Goal: Book appointment/travel/reservation

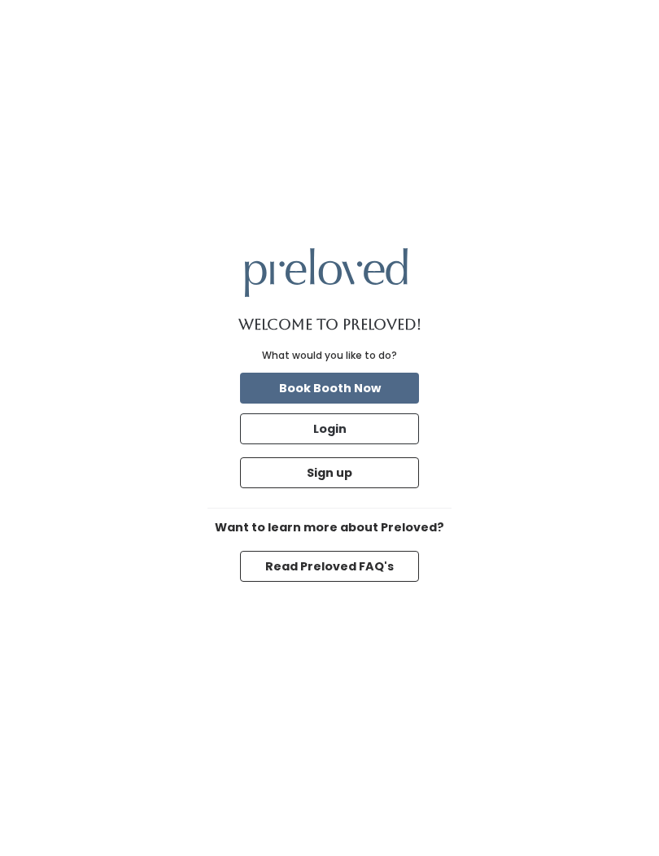
click at [374, 444] on button "Login" at bounding box center [329, 428] width 179 height 31
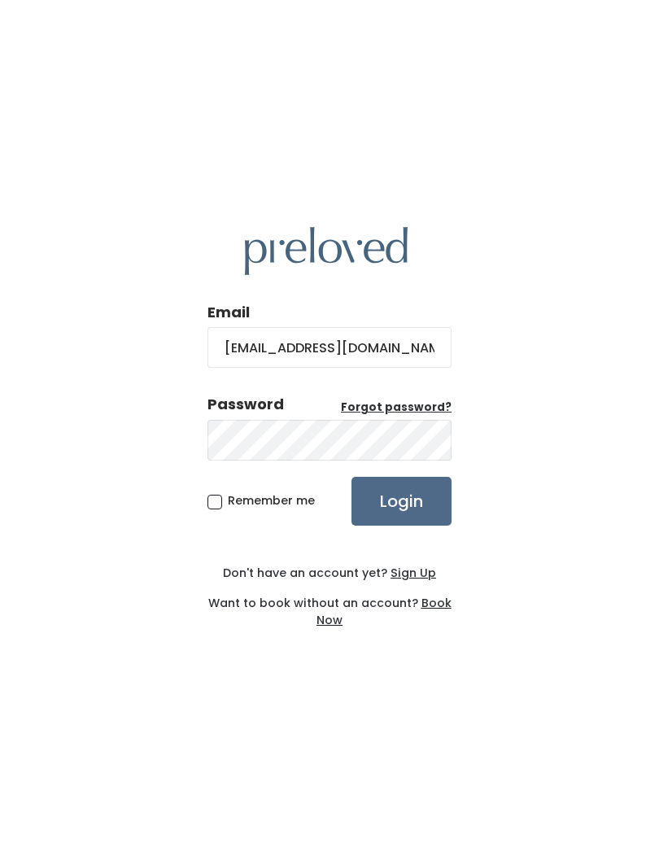
type input "haleycnorris@gmail.com"
click at [401, 525] on input "Login" at bounding box center [401, 501] width 100 height 49
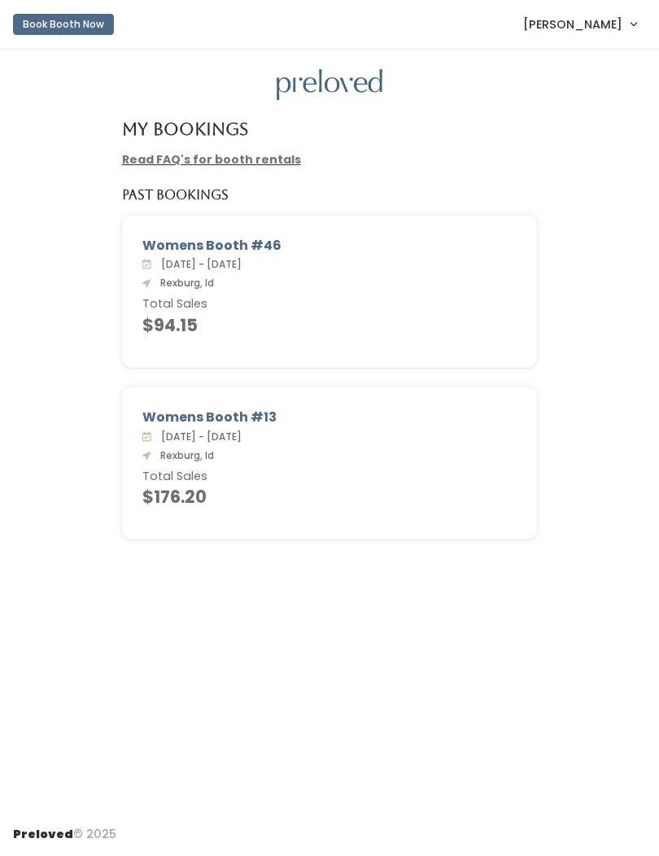
click at [98, 19] on button "Book Booth Now" at bounding box center [63, 24] width 101 height 21
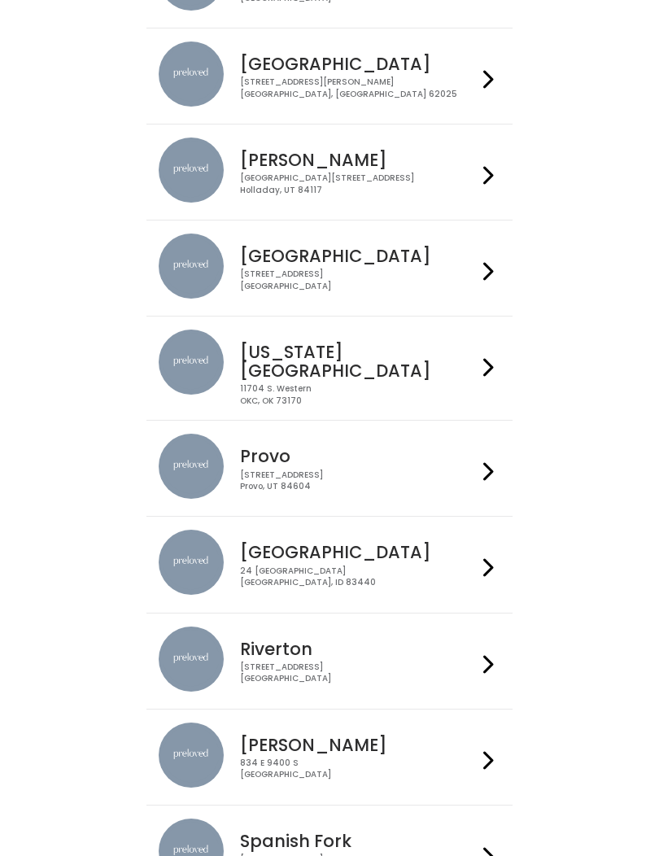
scroll to position [229, 0]
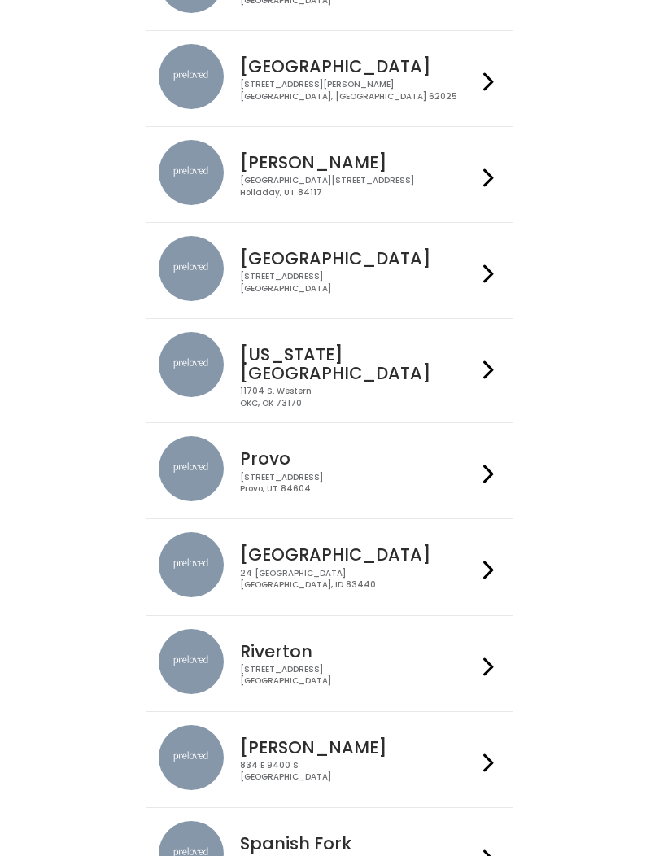
click at [451, 574] on div "[STREET_ADDRESS]" at bounding box center [359, 580] width 238 height 24
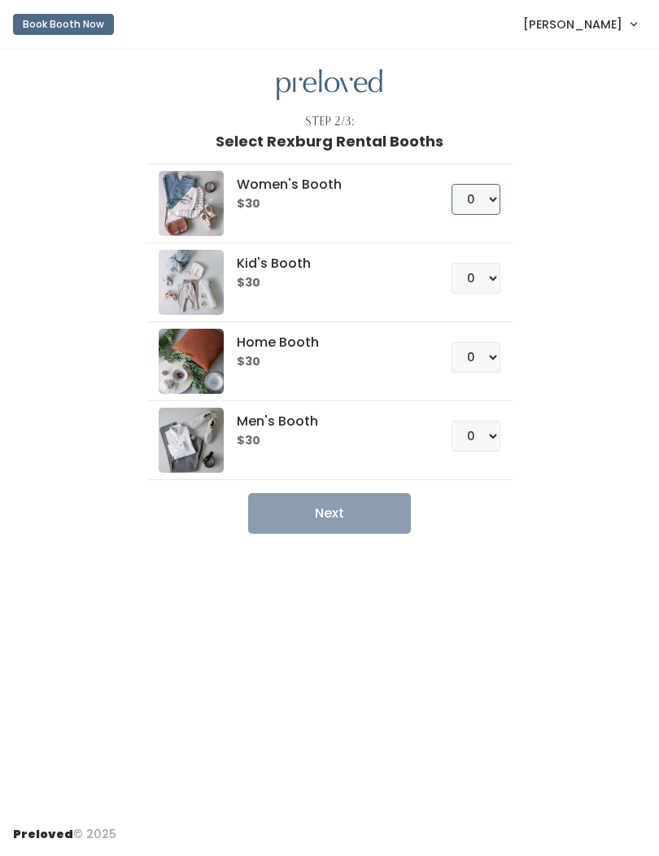
click at [483, 196] on select "0 1 2 3 4" at bounding box center [475, 199] width 49 height 31
select select "1"
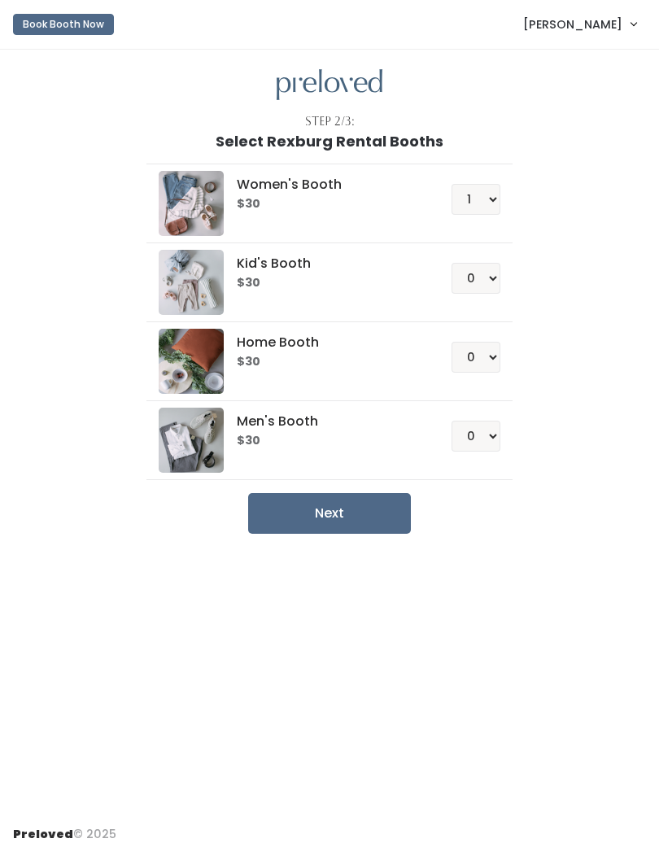
click at [370, 516] on button "Next" at bounding box center [329, 513] width 163 height 41
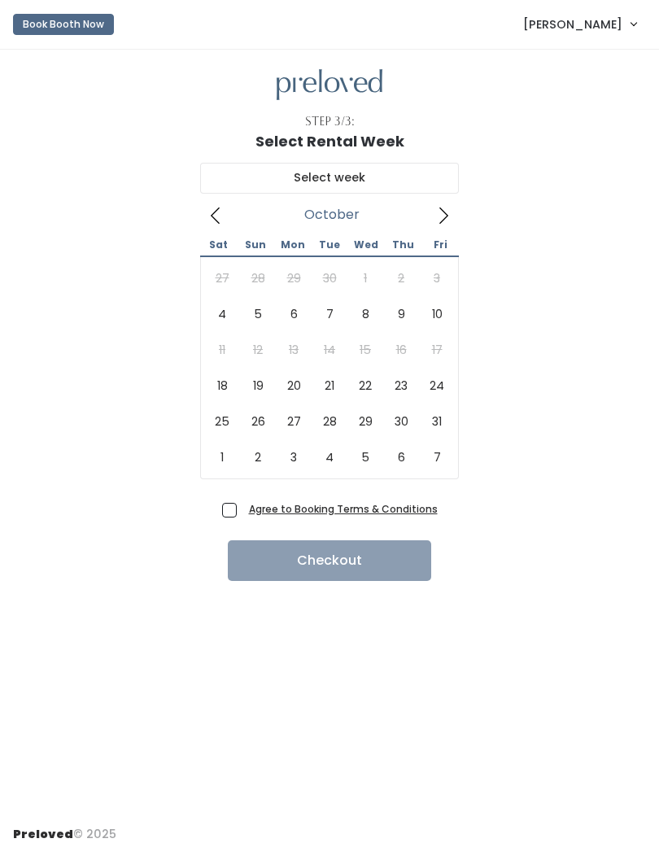
click at [438, 219] on icon at bounding box center [443, 216] width 18 height 18
click at [216, 214] on icon at bounding box center [216, 216] width 18 height 18
